Goal: Transaction & Acquisition: Purchase product/service

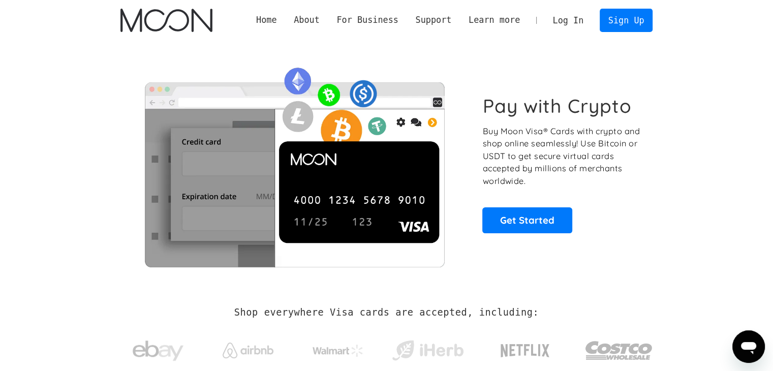
click at [579, 13] on link "Log In" at bounding box center [568, 20] width 48 height 22
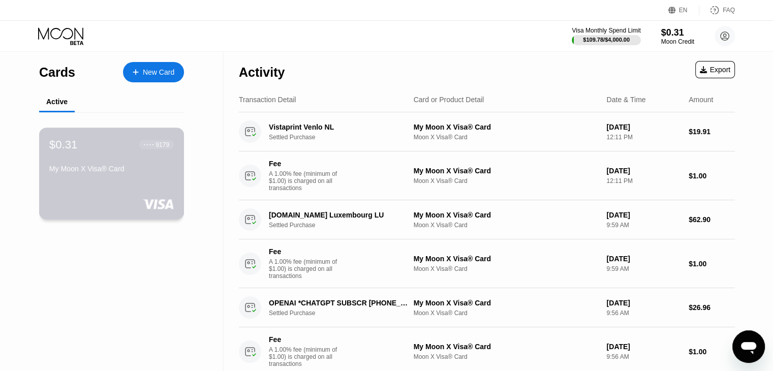
click at [118, 137] on div "$0.31 ● ● ● ● 9179 My Moon X Visa® Card" at bounding box center [111, 174] width 145 height 92
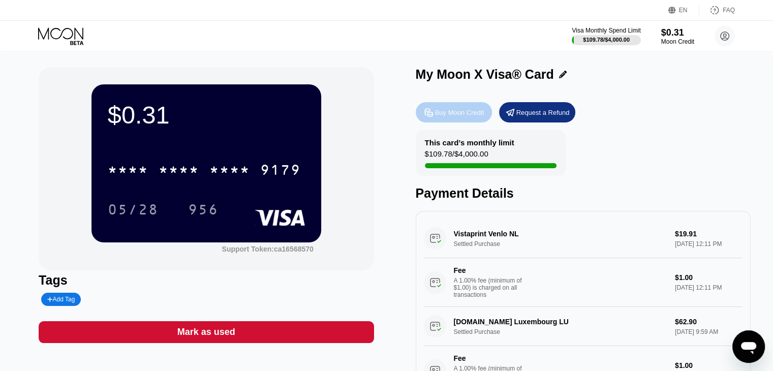
click at [477, 115] on div "Buy Moon Credit" at bounding box center [459, 112] width 49 height 9
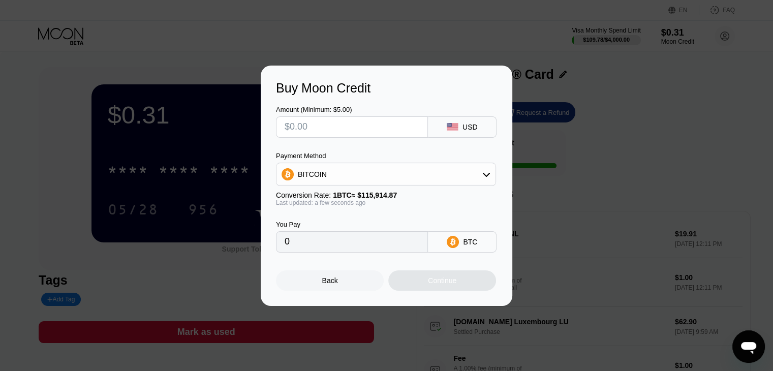
click at [404, 129] on input "text" at bounding box center [352, 127] width 135 height 20
type input "$1"
type input "0.00000863"
type input "$16"
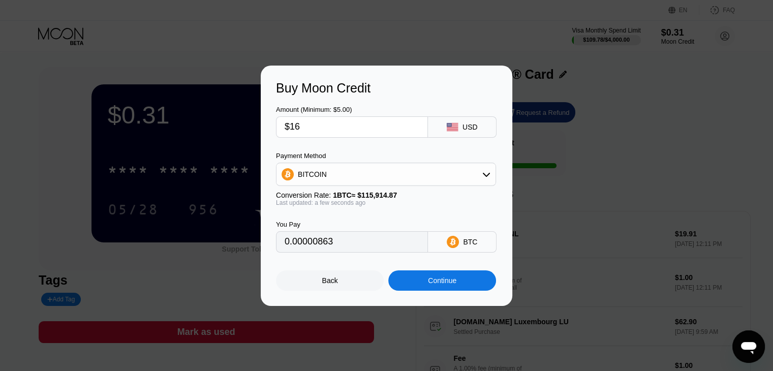
type input "0.00013804"
type input "$1"
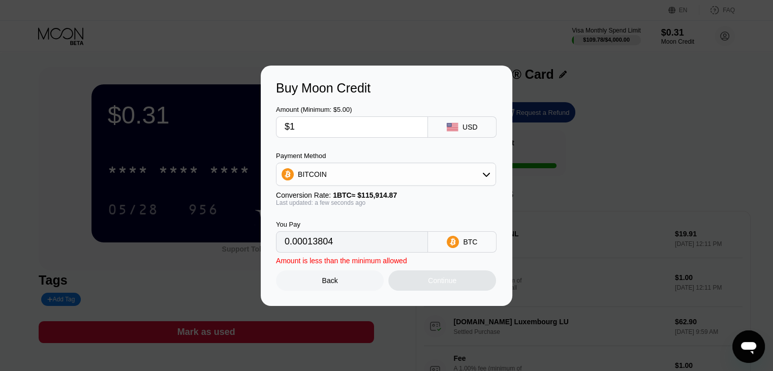
type input "0.00000863"
type input "$17"
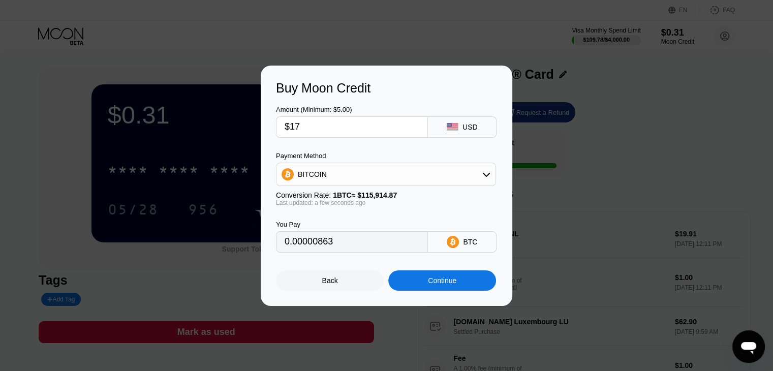
type input "0.00014666"
type input "$17"
click at [429, 282] on div "Continue" at bounding box center [442, 280] width 28 height 8
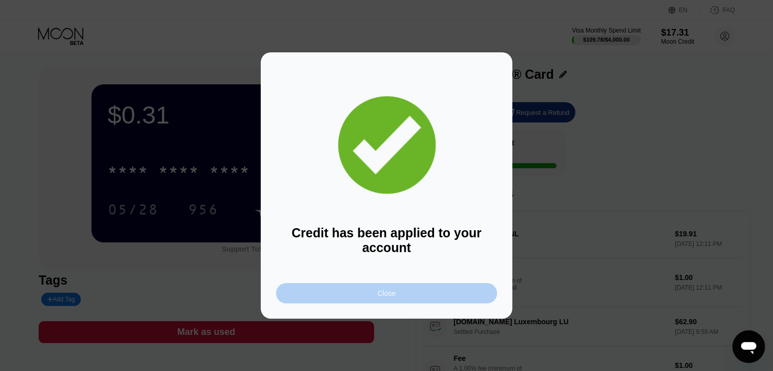
click at [362, 300] on div "Close" at bounding box center [386, 293] width 221 height 20
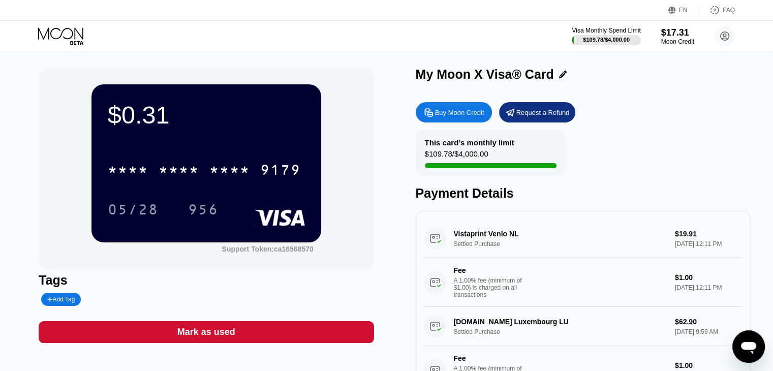
click at [201, 145] on div "$0.31 * * * * * * * * * * * * 9179 05/28 956" at bounding box center [206, 163] width 230 height 158
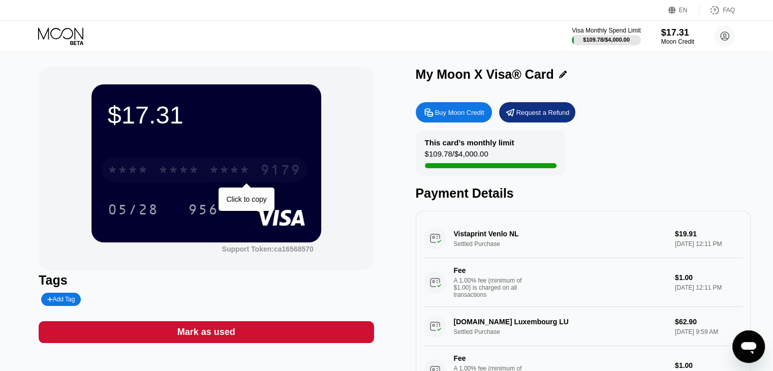
click at [163, 181] on div "* * * * * * * * * * * * 9179" at bounding box center [204, 169] width 205 height 25
